Goal: Navigation & Orientation: Find specific page/section

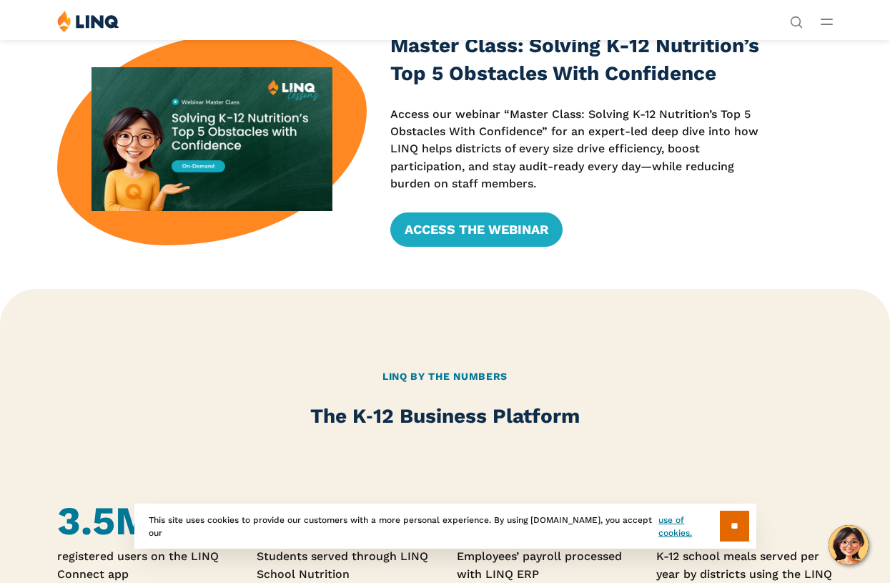
scroll to position [278, 0]
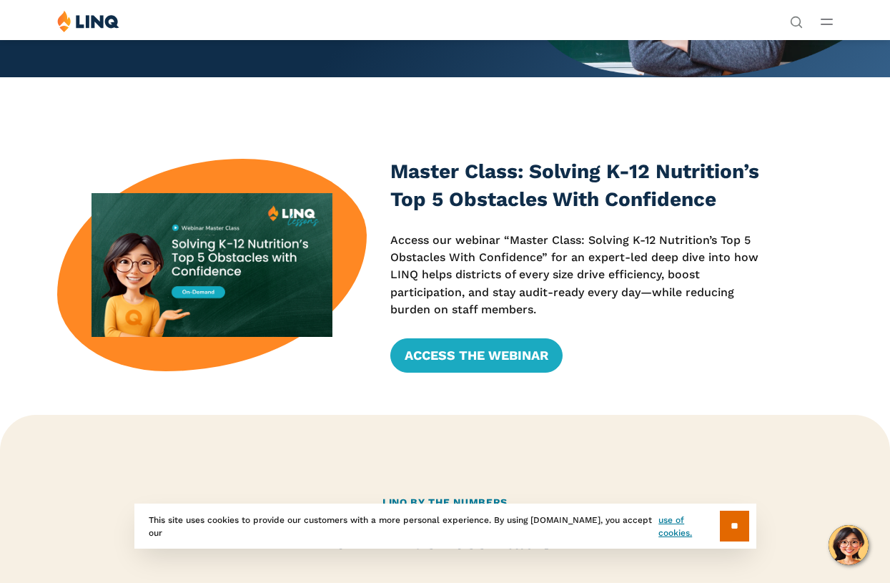
click at [829, 19] on line "Open Main Menu" at bounding box center [827, 19] width 11 height 0
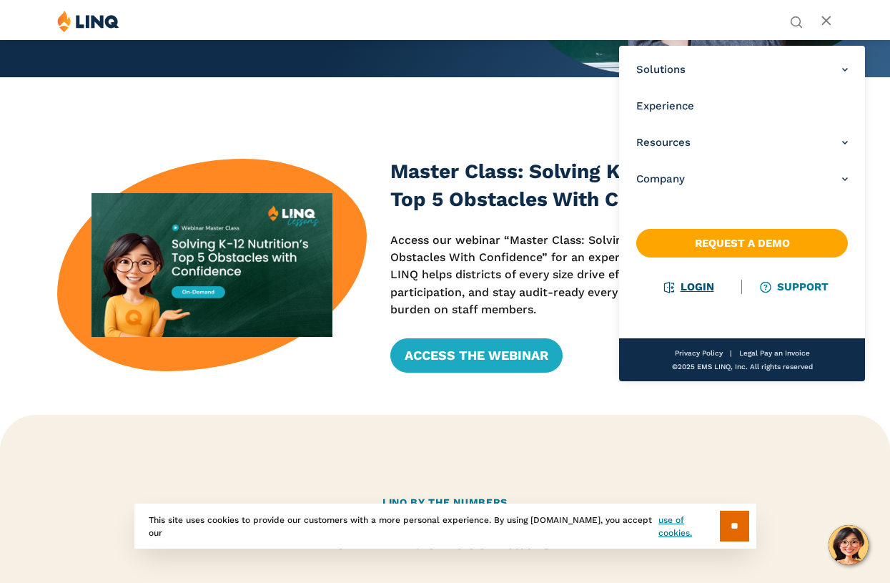
click at [694, 289] on link "Login" at bounding box center [689, 286] width 49 height 13
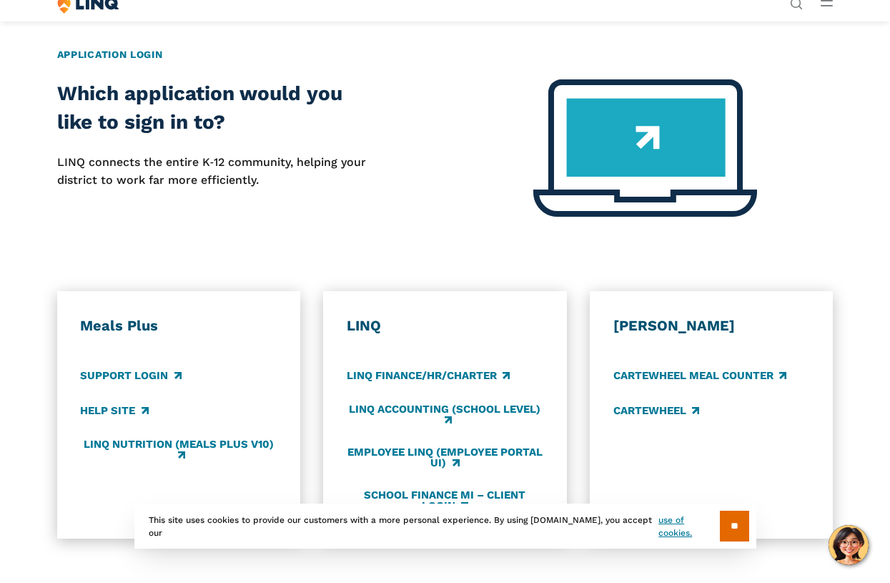
scroll to position [446, 0]
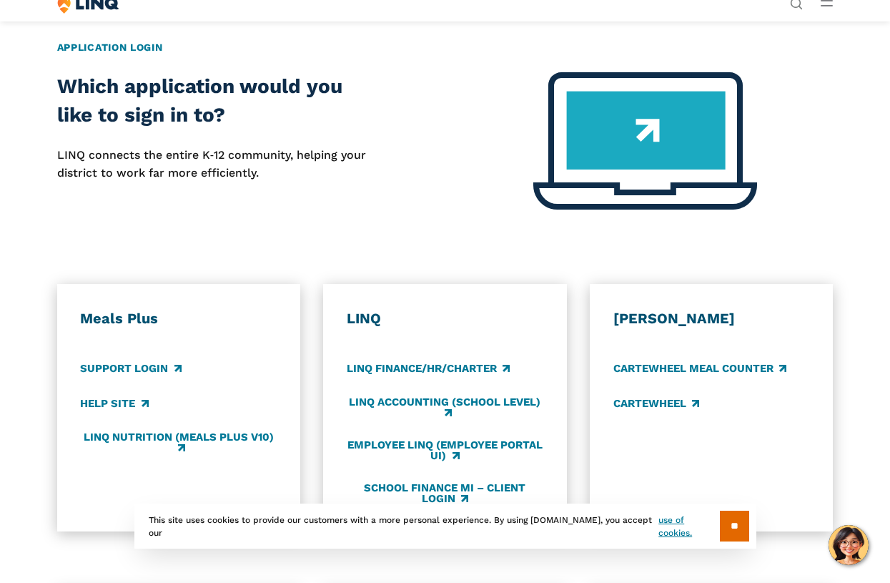
click at [226, 307] on div "Meals Plus Support Login Help Site LINQ Nutrition (Meals Plus v10)" at bounding box center [178, 407] width 243 height 247
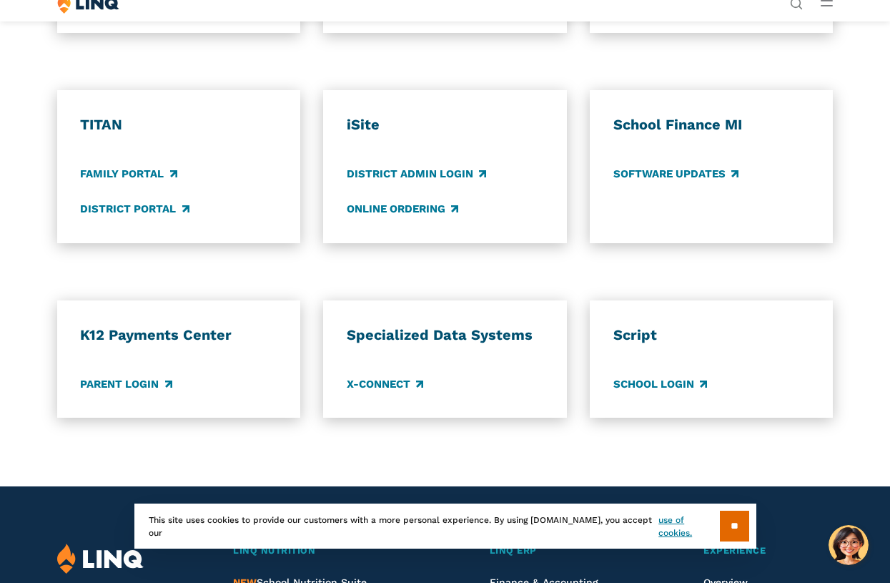
scroll to position [950, 0]
